Goal: Check status: Check status

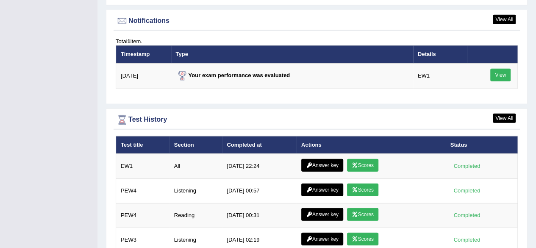
scroll to position [1081, 0]
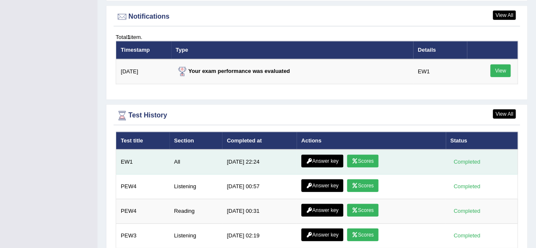
click at [361, 157] on link "Scores" at bounding box center [362, 161] width 31 height 13
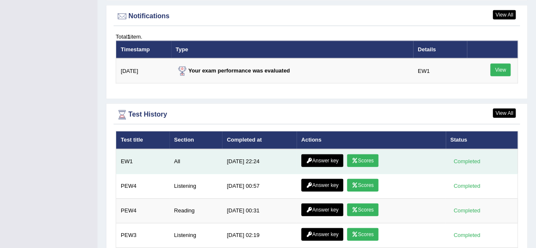
click at [324, 158] on link "Answer key" at bounding box center [322, 160] width 42 height 13
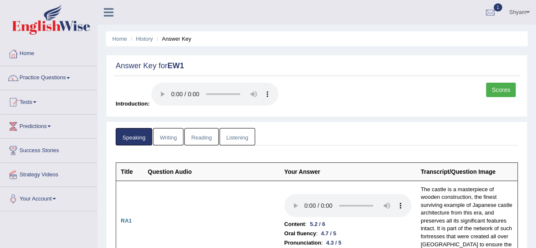
click at [166, 141] on link "Writing" at bounding box center [168, 136] width 31 height 17
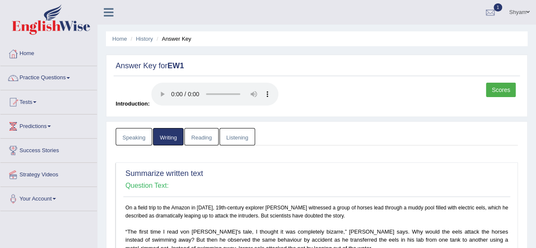
click at [206, 134] on link "Reading" at bounding box center [201, 136] width 34 height 17
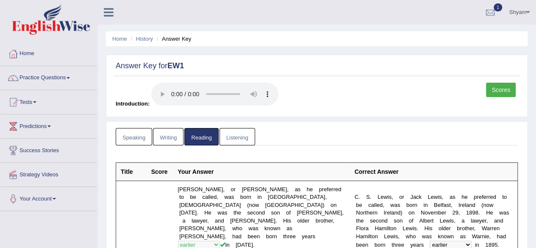
click at [235, 134] on link "Listening" at bounding box center [237, 136] width 36 height 17
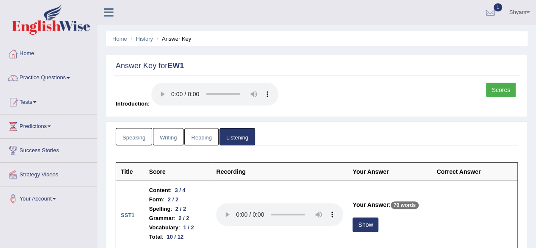
click at [497, 90] on link "Scores" at bounding box center [501, 90] width 30 height 14
